Goal: Ask a question: Seek information or help from site administrators or community

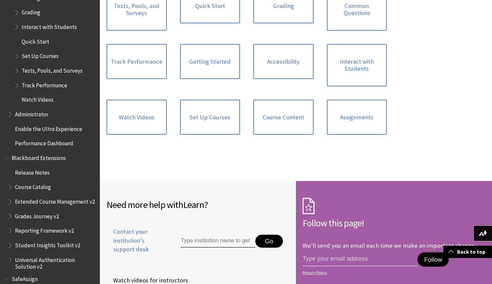
scroll to position [982, 0]
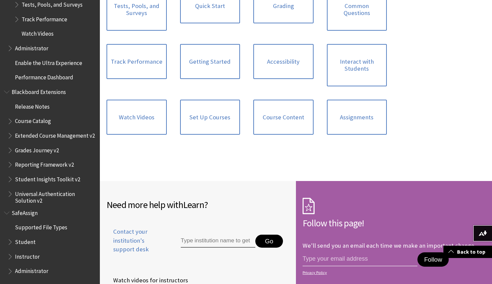
click at [23, 258] on span "Instructor" at bounding box center [27, 255] width 25 height 9
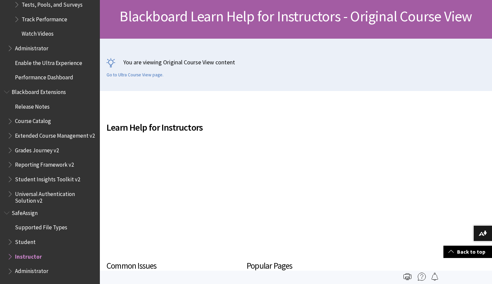
scroll to position [0, 0]
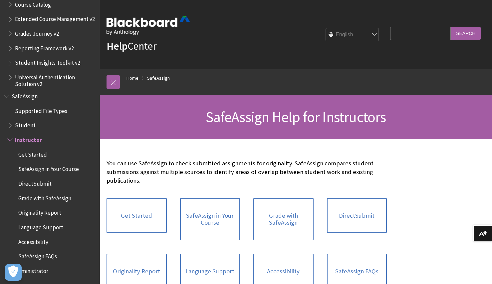
click at [406, 36] on input "Search Query" at bounding box center [420, 33] width 61 height 13
type input "how to add an extra person to a course"
click at [451, 27] on input "Search" at bounding box center [466, 33] width 30 height 13
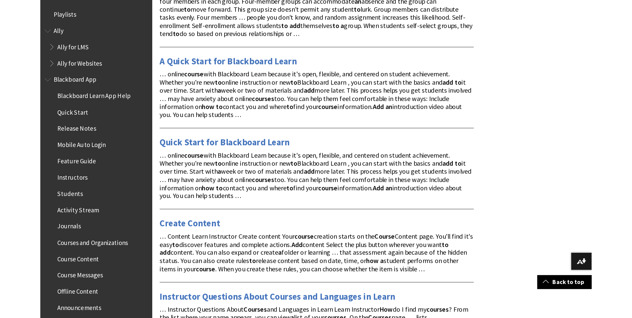
scroll to position [266, 0]
